Goal: Check status: Check status

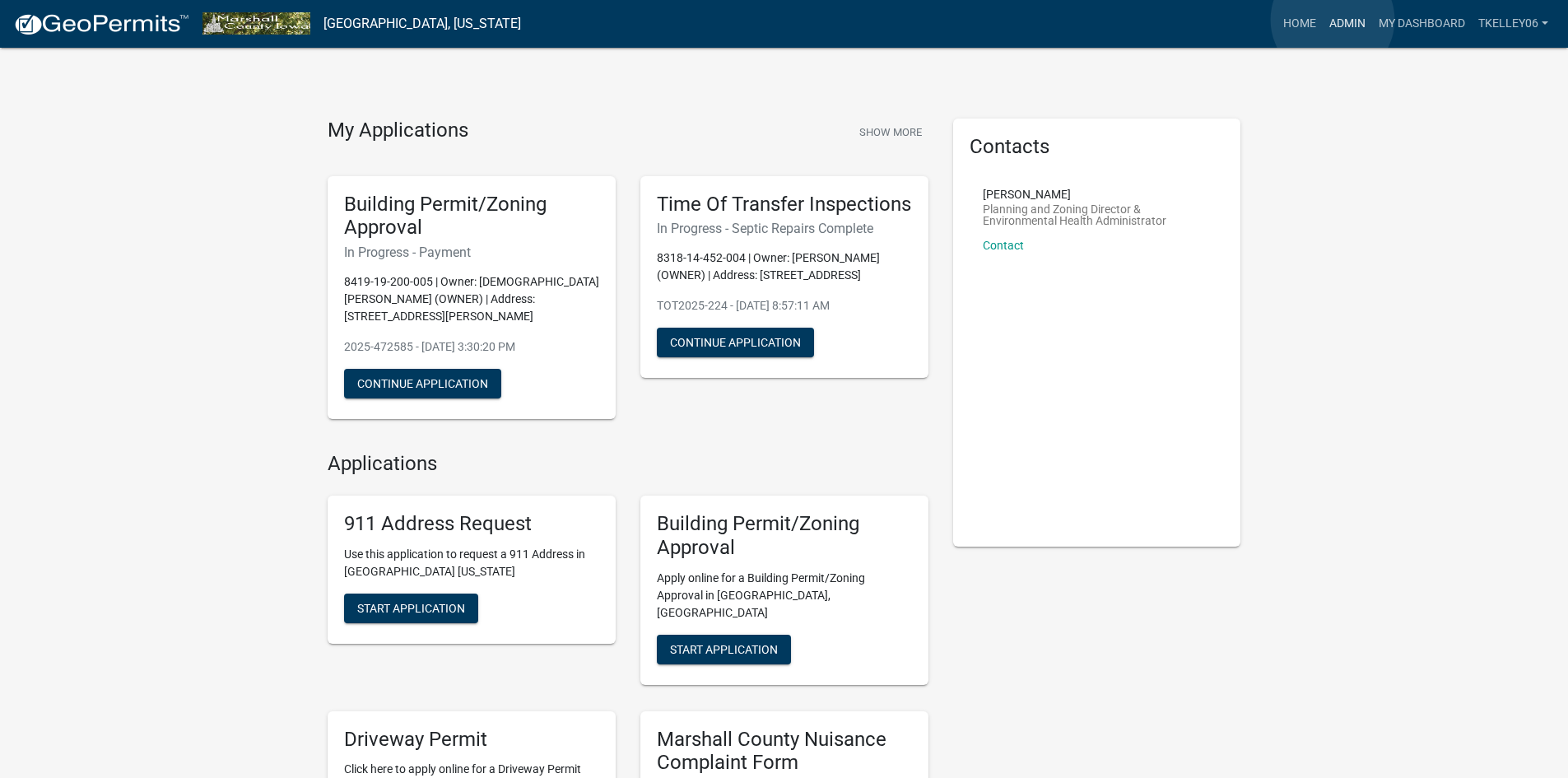
click at [1333, 20] on link "Admin" at bounding box center [1347, 24] width 49 height 32
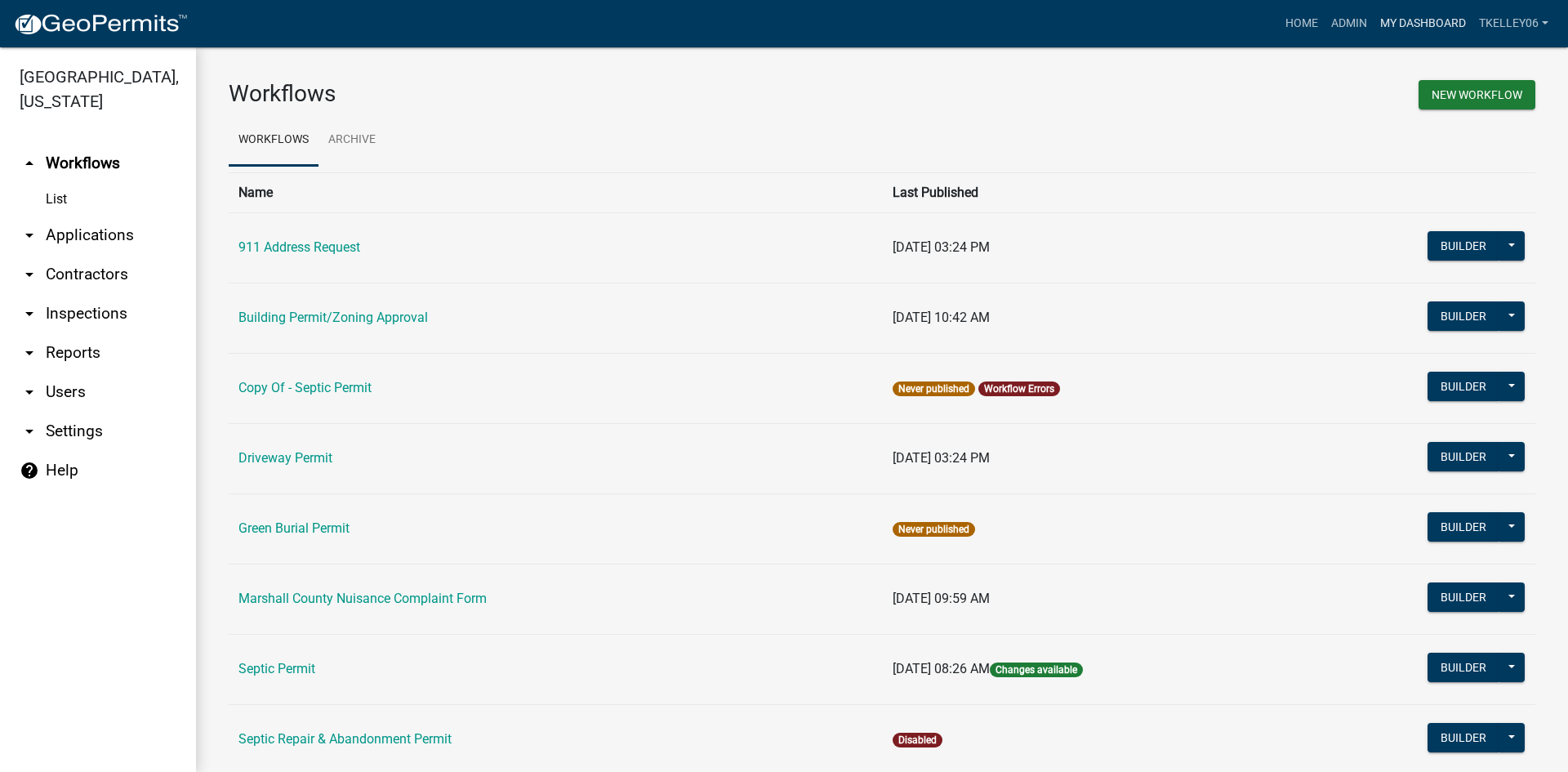
click at [1411, 24] on link "My Dashboard" at bounding box center [1424, 24] width 99 height 31
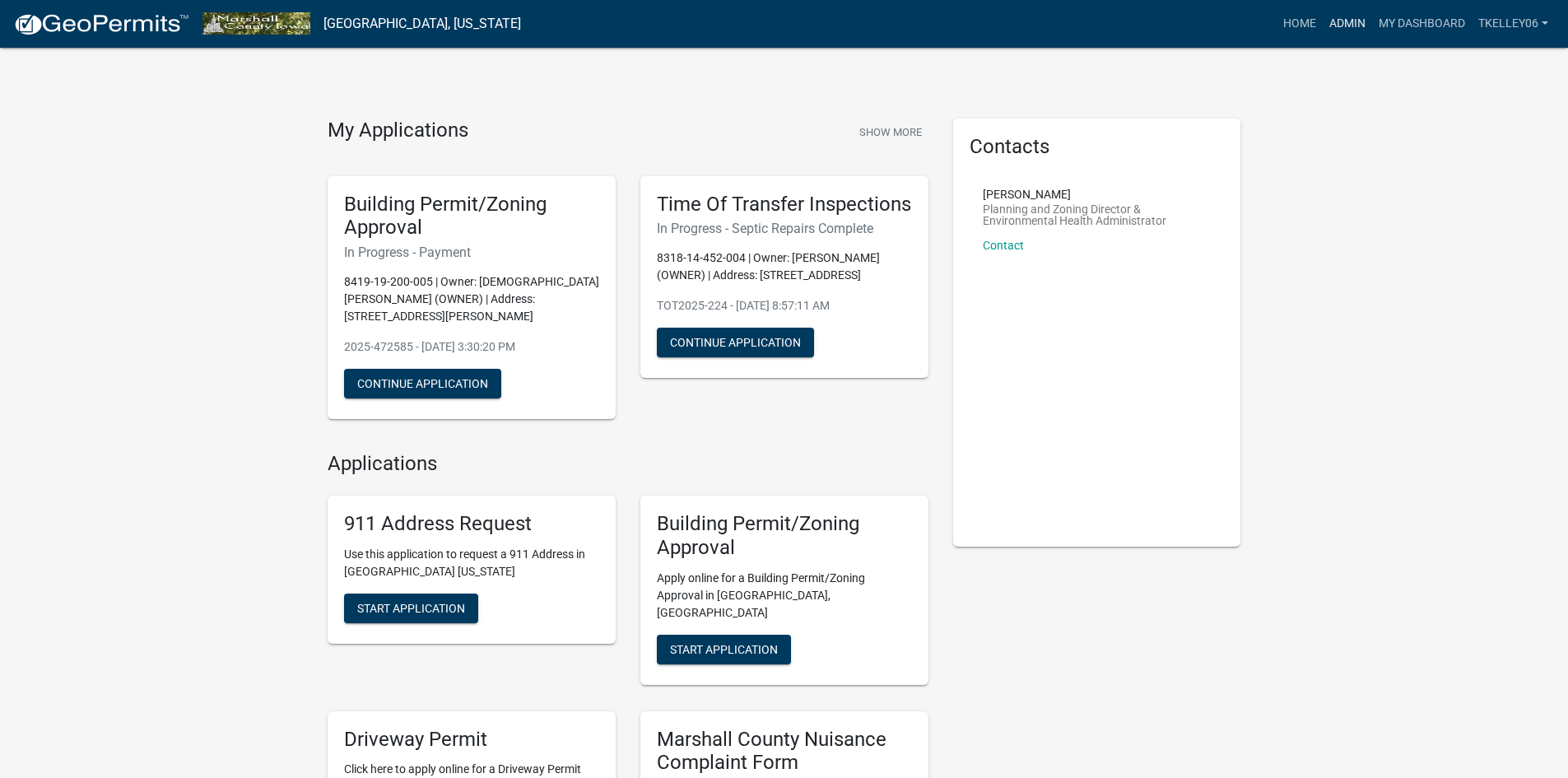
click at [1347, 17] on link "Admin" at bounding box center [1347, 24] width 49 height 32
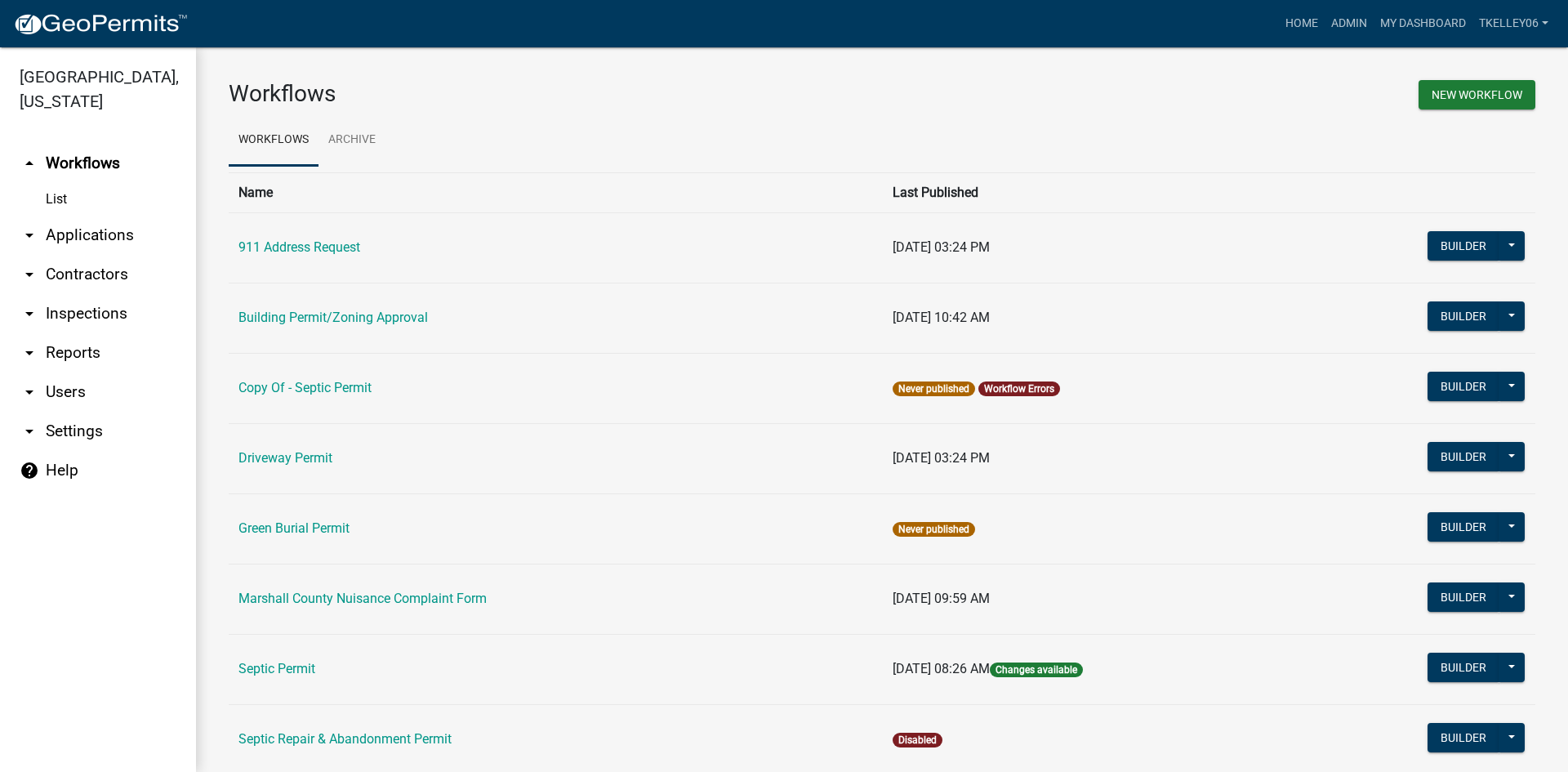
scroll to position [82, 0]
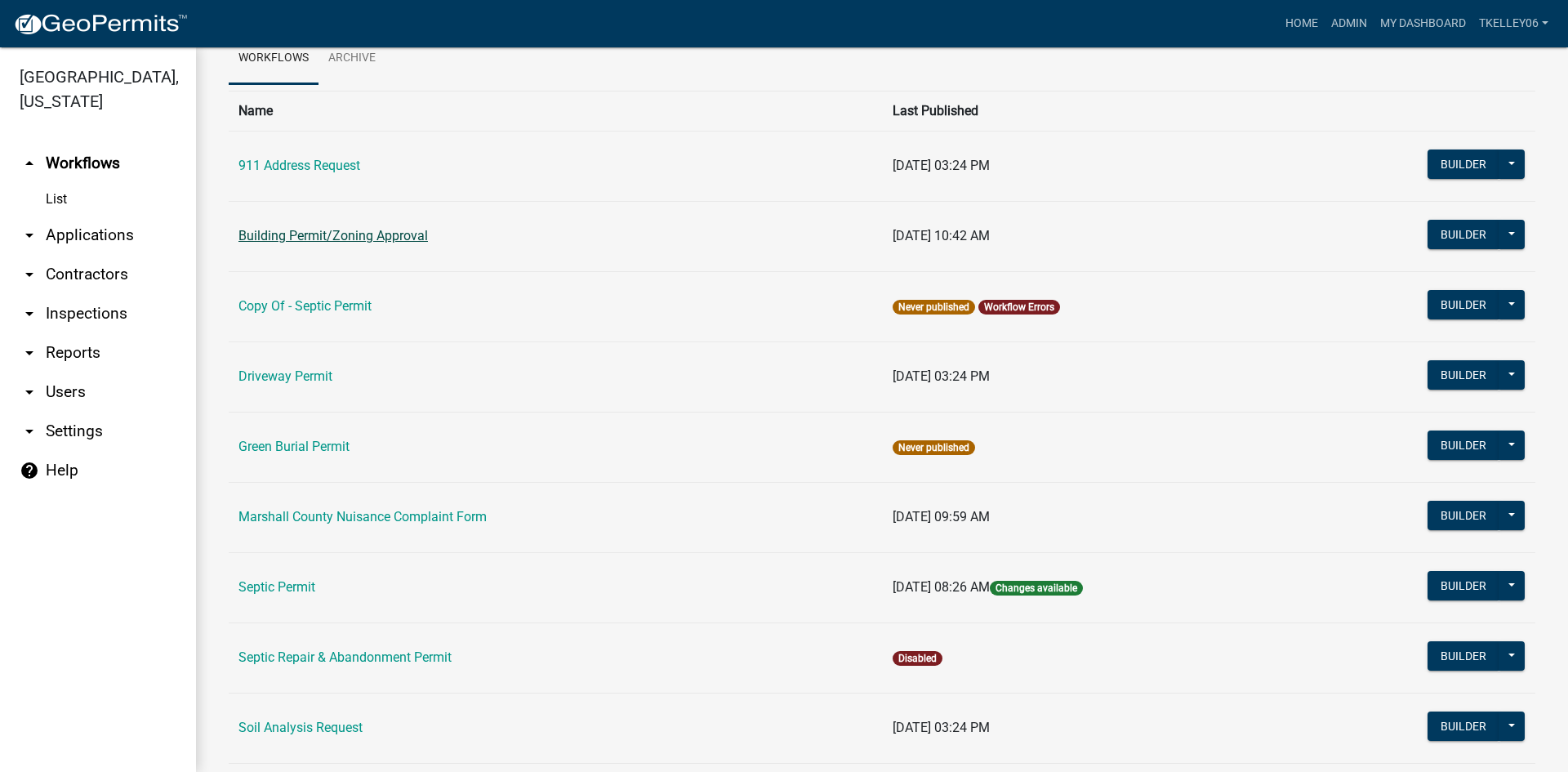
click at [313, 242] on link "Building Permit/Zoning Approval" at bounding box center [333, 236] width 190 height 15
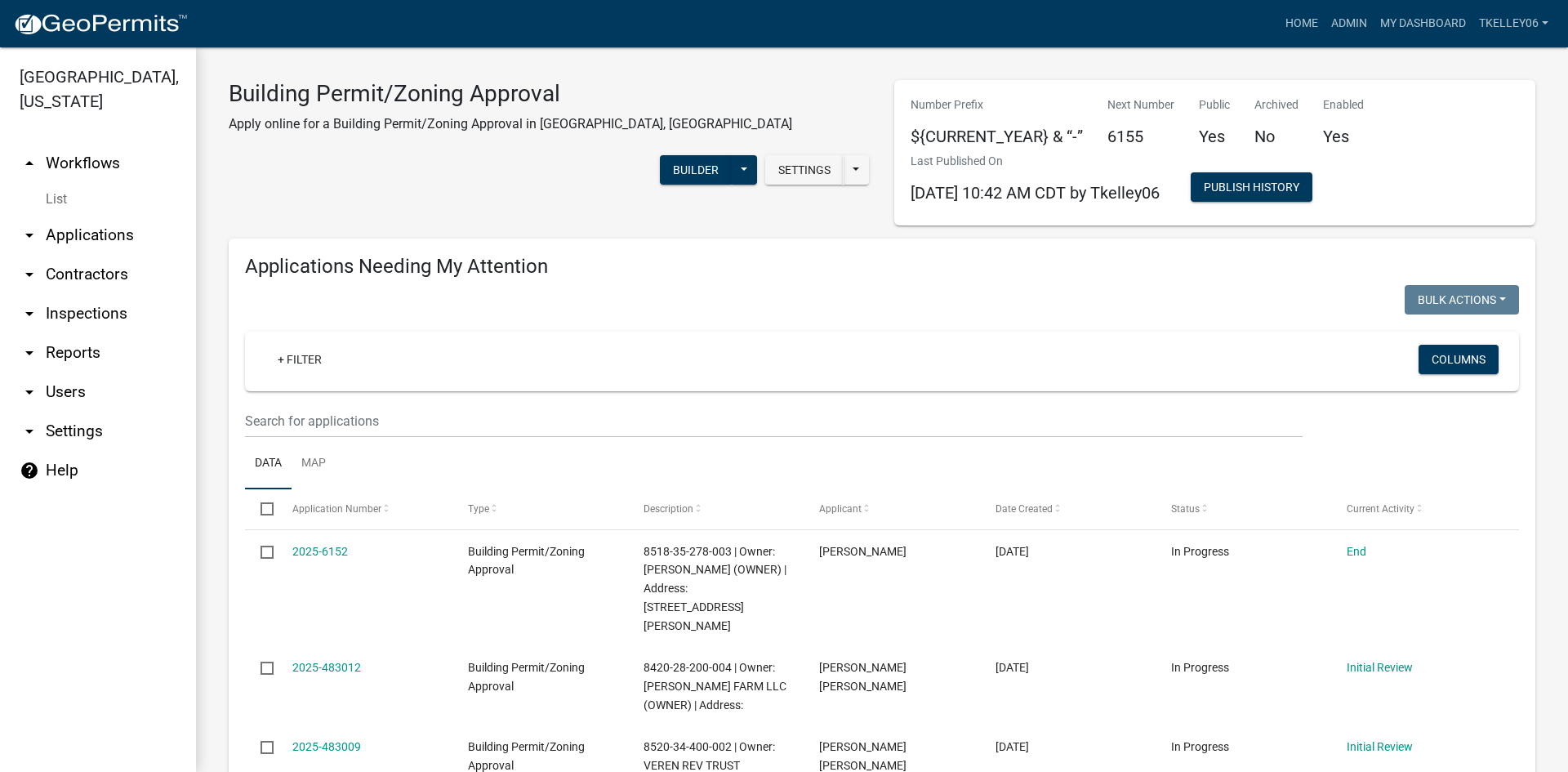
select select "3: 100"
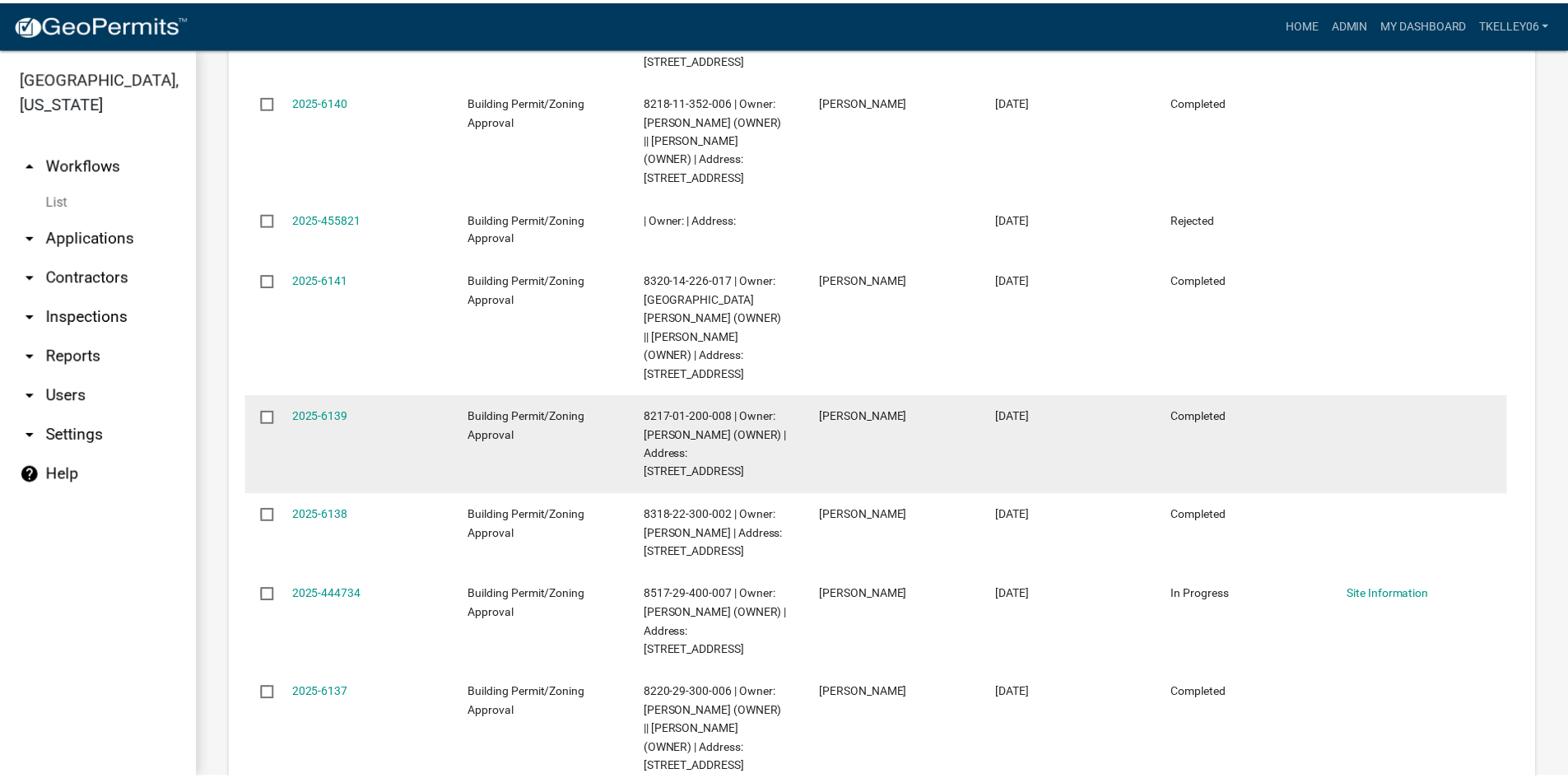
scroll to position [4612, 0]
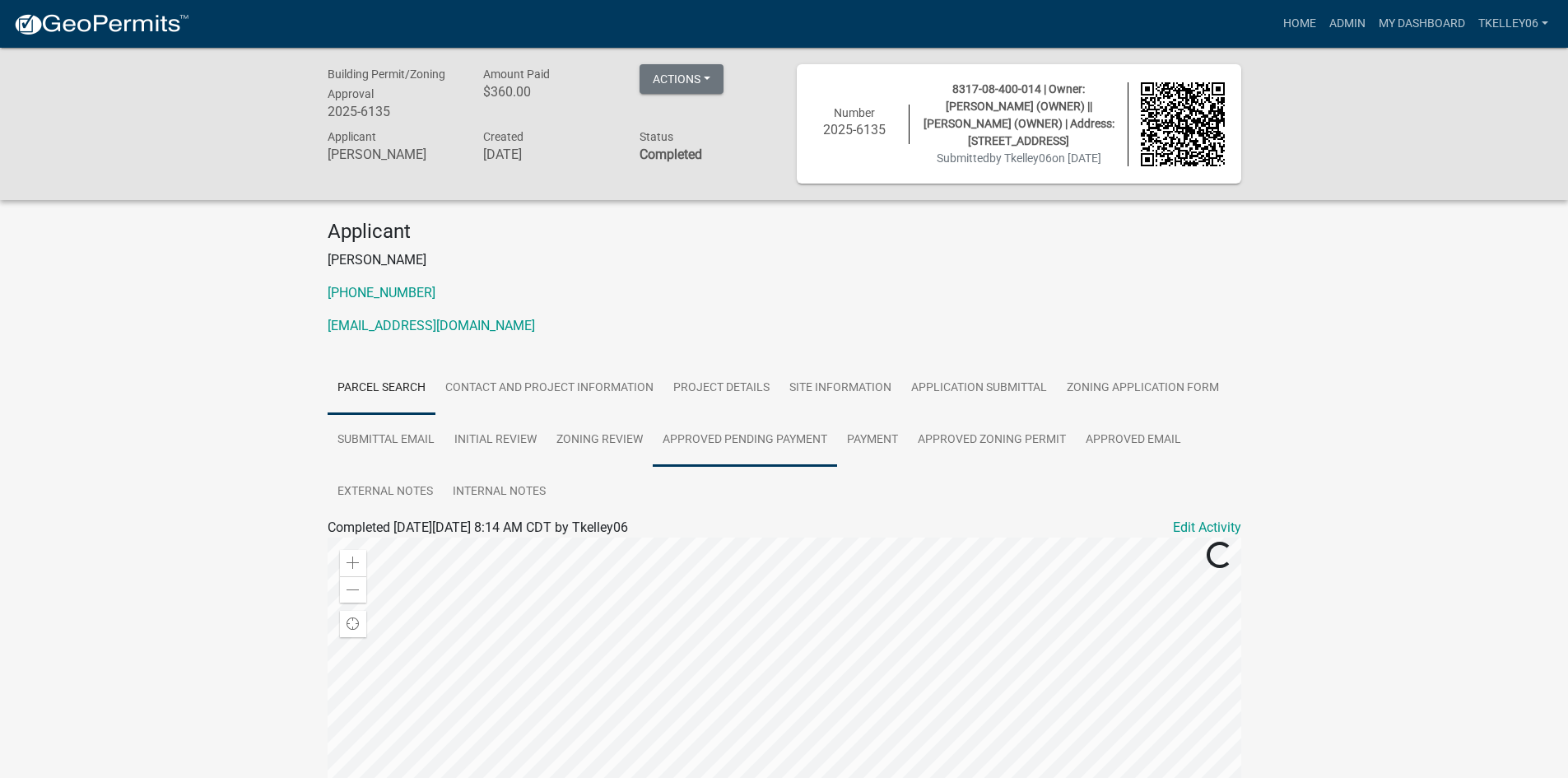
click at [745, 444] on link "Approved Pending Payment" at bounding box center [745, 440] width 185 height 53
click at [700, 388] on link "Project Details" at bounding box center [721, 389] width 116 height 53
